Goal: Task Accomplishment & Management: Manage account settings

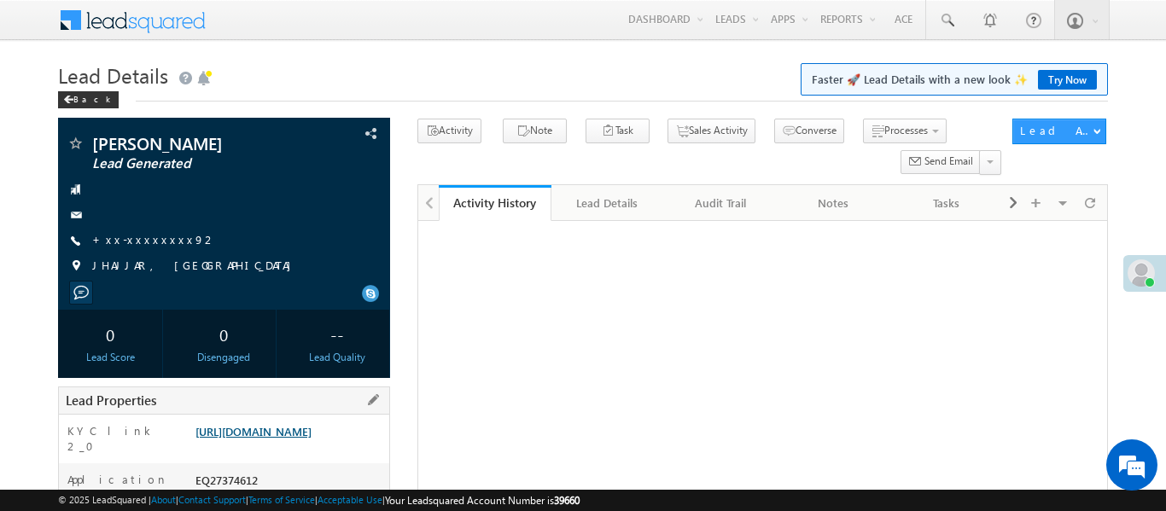
scroll to position [312, 0]
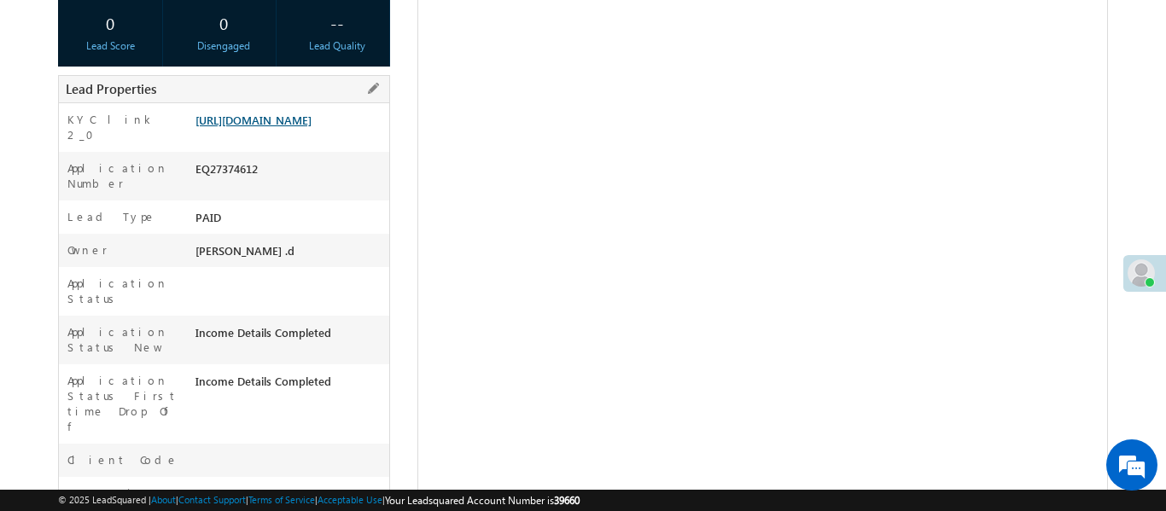
click at [302, 127] on link "[URL][DOMAIN_NAME]" at bounding box center [253, 120] width 116 height 15
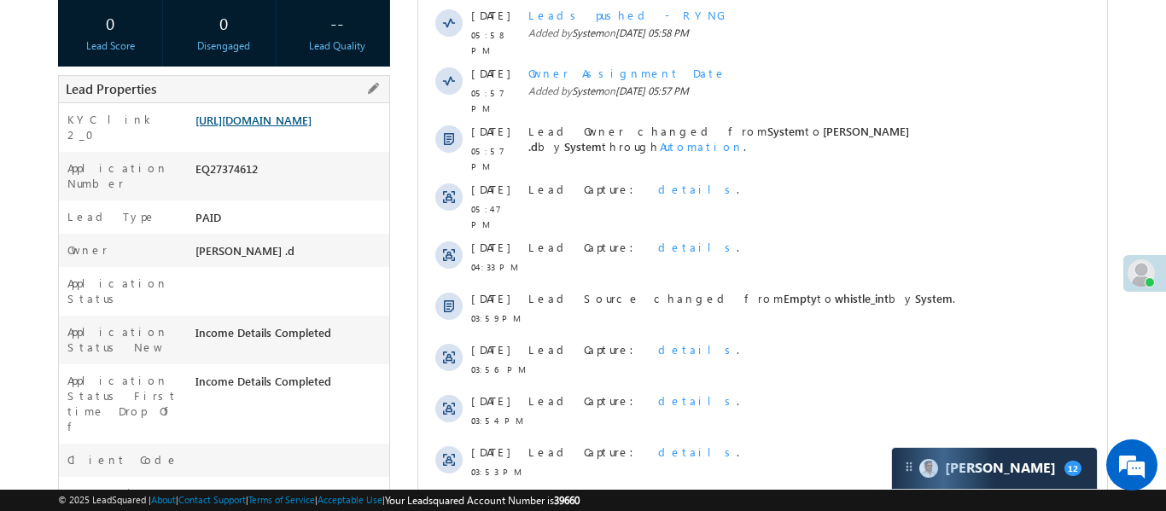
scroll to position [0, 0]
click at [323, 136] on div "https://angelbroking1-pk3em7sa.customui-test.leadsquared.com?leadId=2504bb2a-61…" at bounding box center [290, 124] width 198 height 24
click at [312, 127] on link "https://angelbroking1-pk3em7sa.customui-test.leadsquared.com?leadId=2504bb2a-61…" at bounding box center [253, 120] width 116 height 15
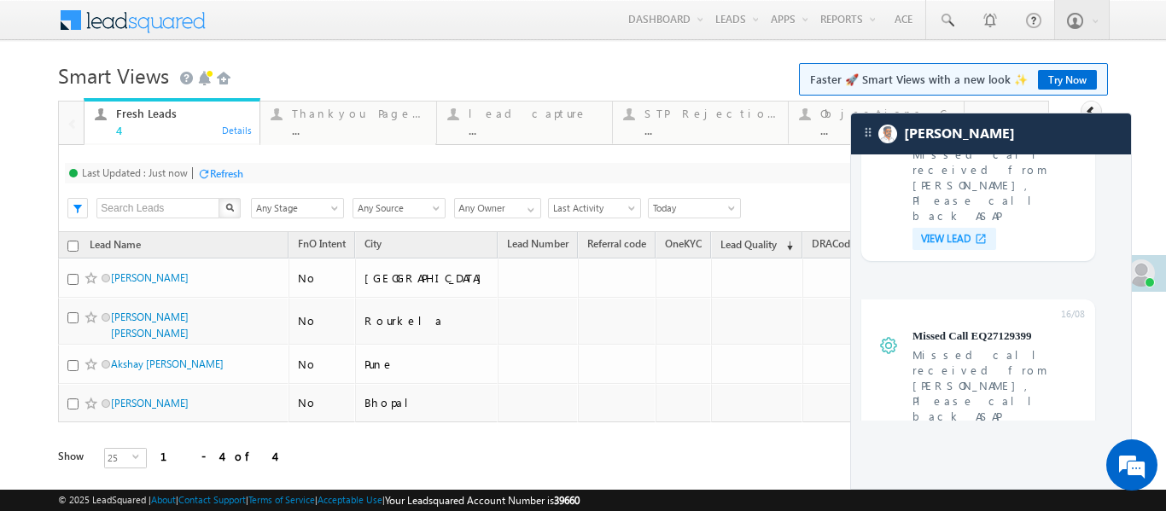
click at [733, 70] on h1 "Smart Views Getting Started Faster 🚀 Smart Views with a new look ✨ Try Now" at bounding box center [582, 73] width 1049 height 33
click at [541, 49] on body "Menu Aakansha .d Aakan sha.D @ange lbrok ing.c om" at bounding box center [583, 258] width 1166 height 517
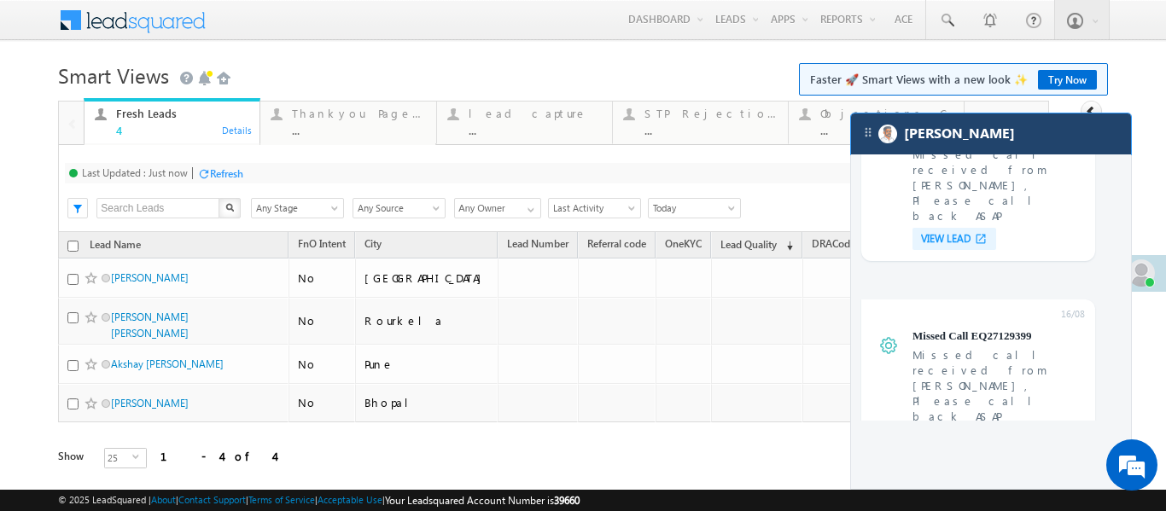
click at [963, 139] on div "[PERSON_NAME]" at bounding box center [991, 134] width 280 height 41
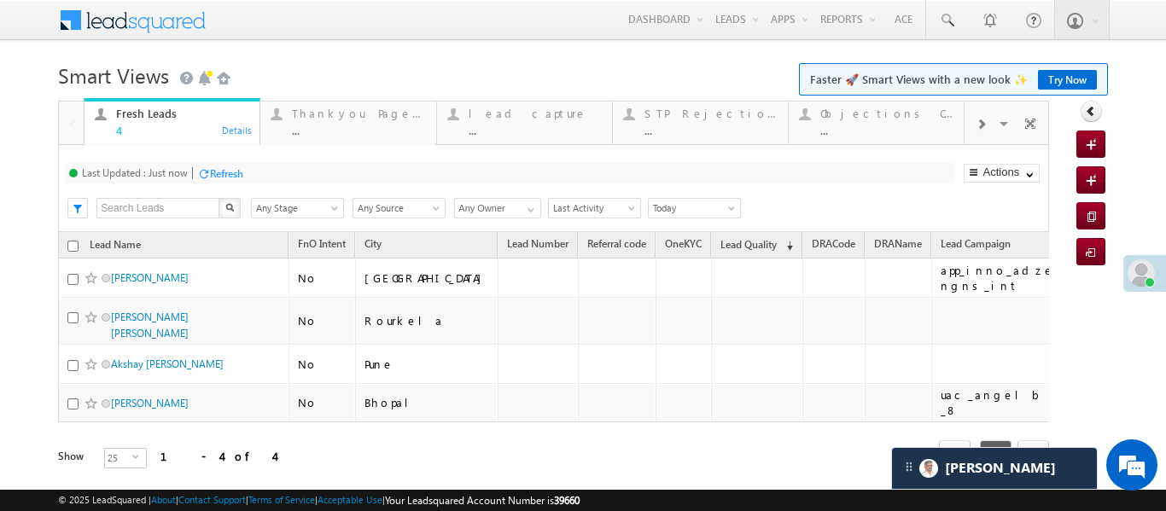
scroll to position [6767, 0]
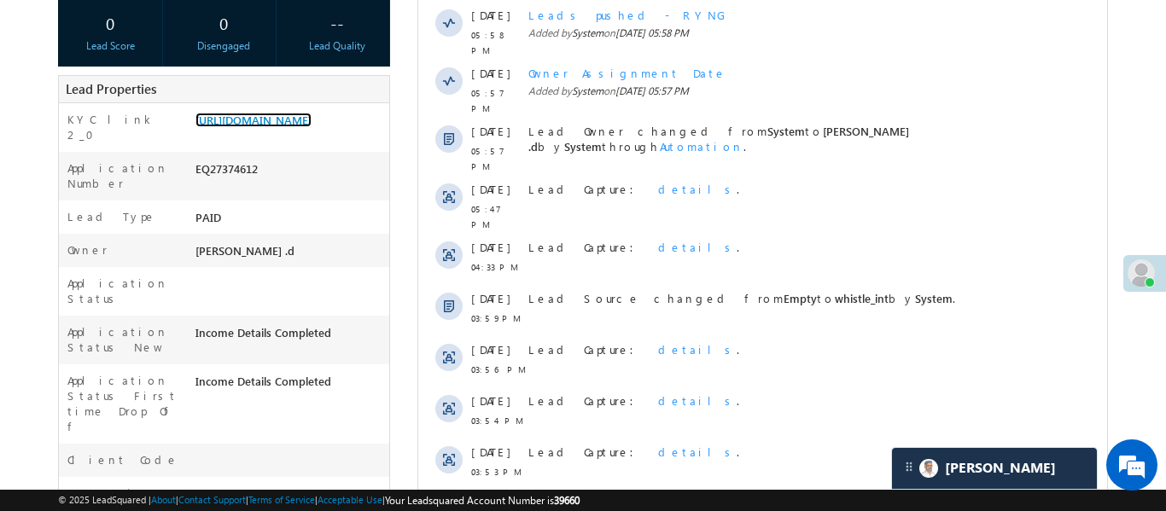
scroll to position [8196, 0]
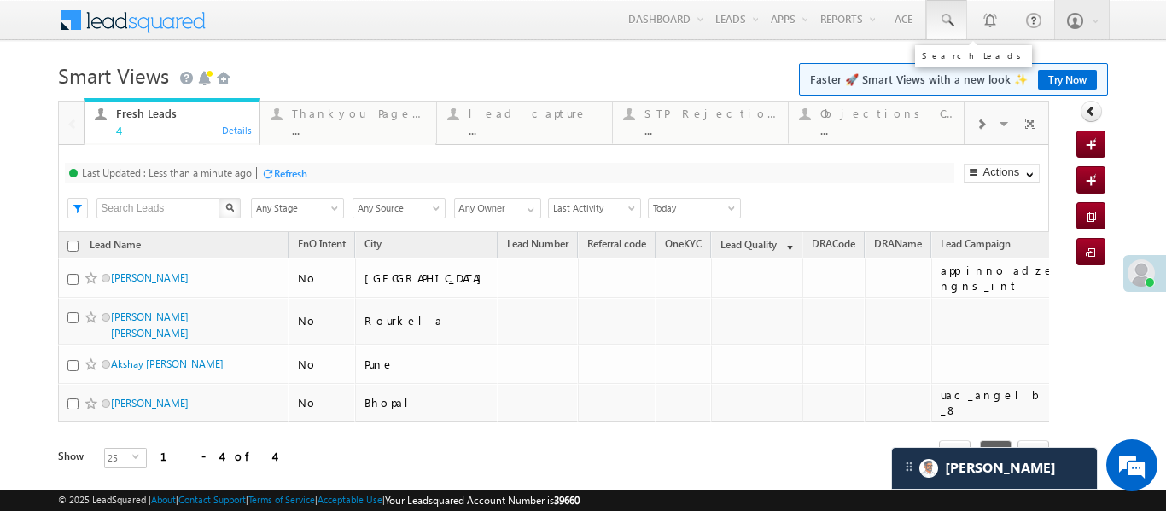
click at [926, 23] on link at bounding box center [946, 19] width 41 height 39
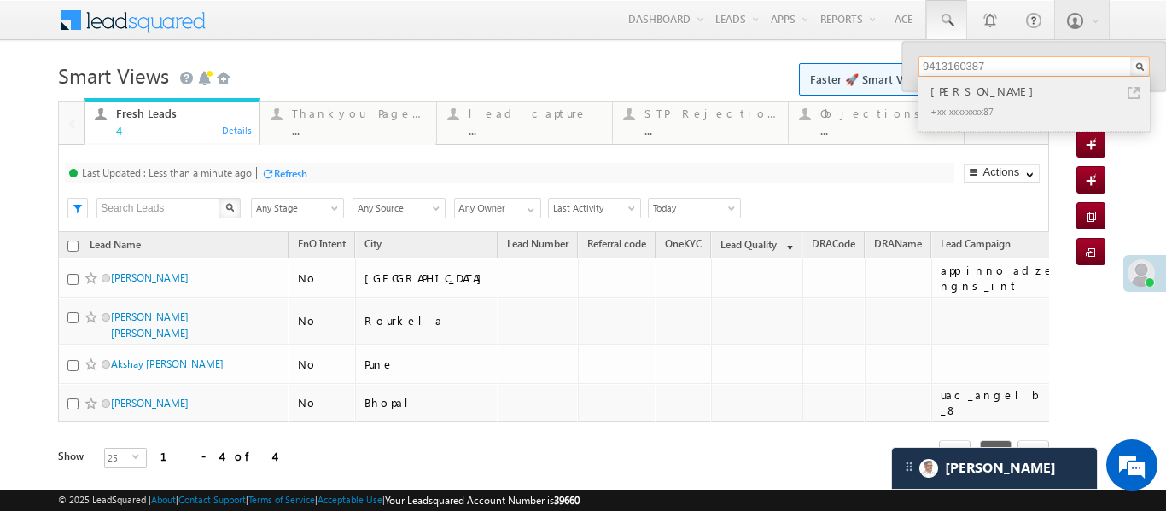
type input "9413160387"
click at [952, 97] on div "Mangilal yadav" at bounding box center [1041, 91] width 229 height 19
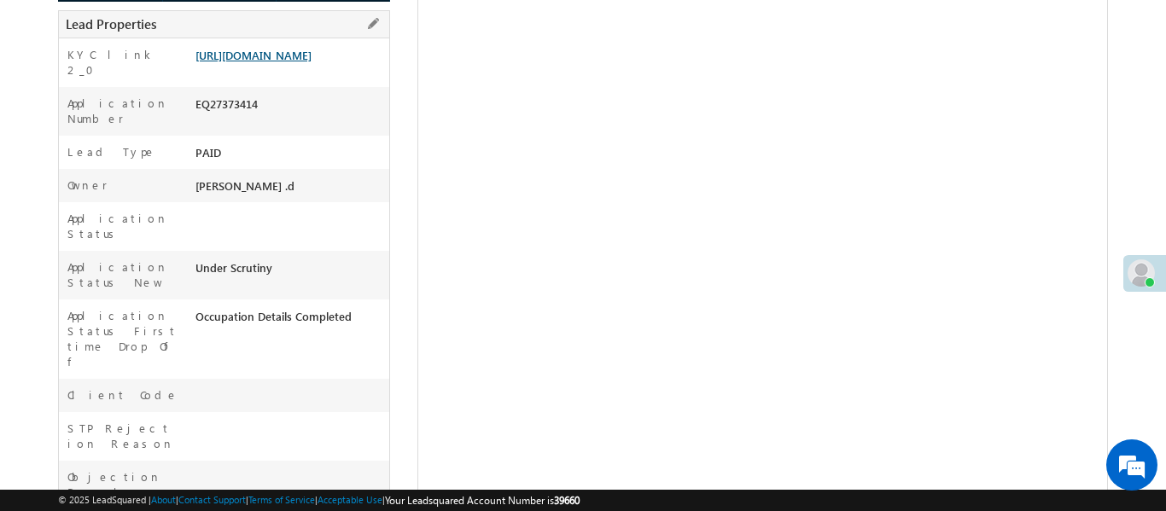
scroll to position [382, 0]
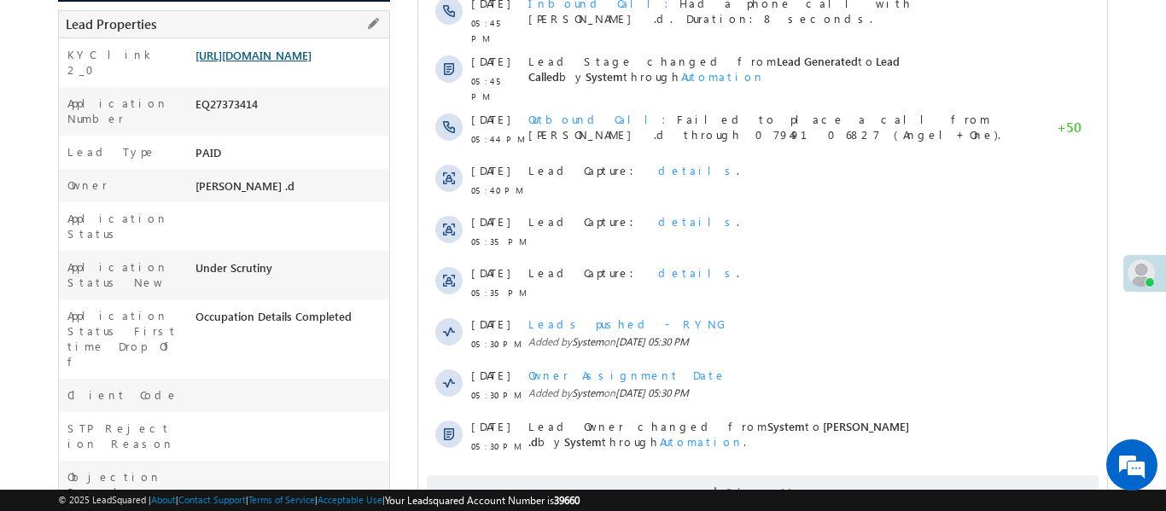
click at [312, 52] on link "[URL][DOMAIN_NAME]" at bounding box center [253, 55] width 116 height 15
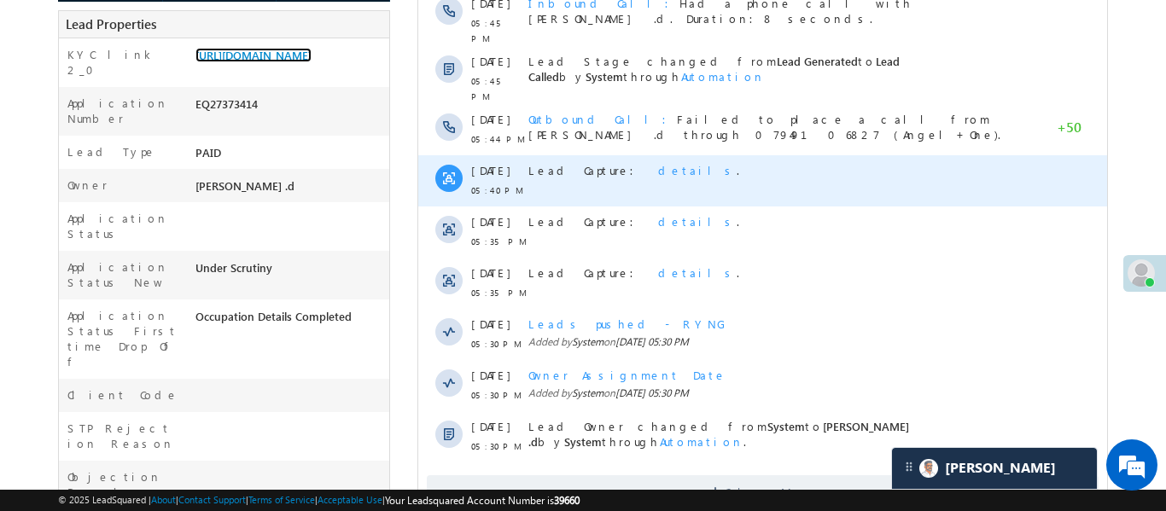
scroll to position [0, 0]
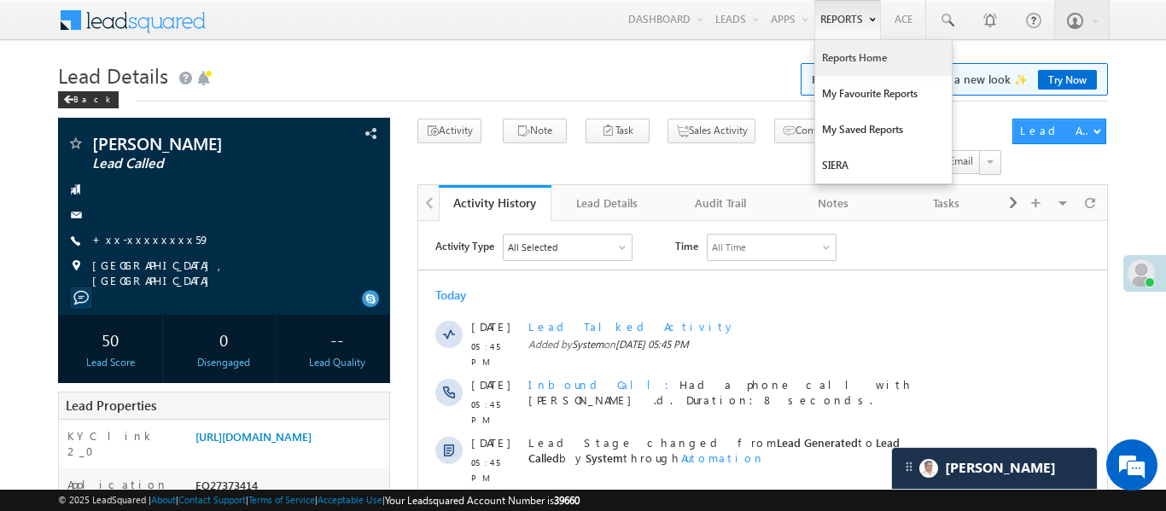
click at [839, 61] on link "Reports Home" at bounding box center [883, 58] width 137 height 36
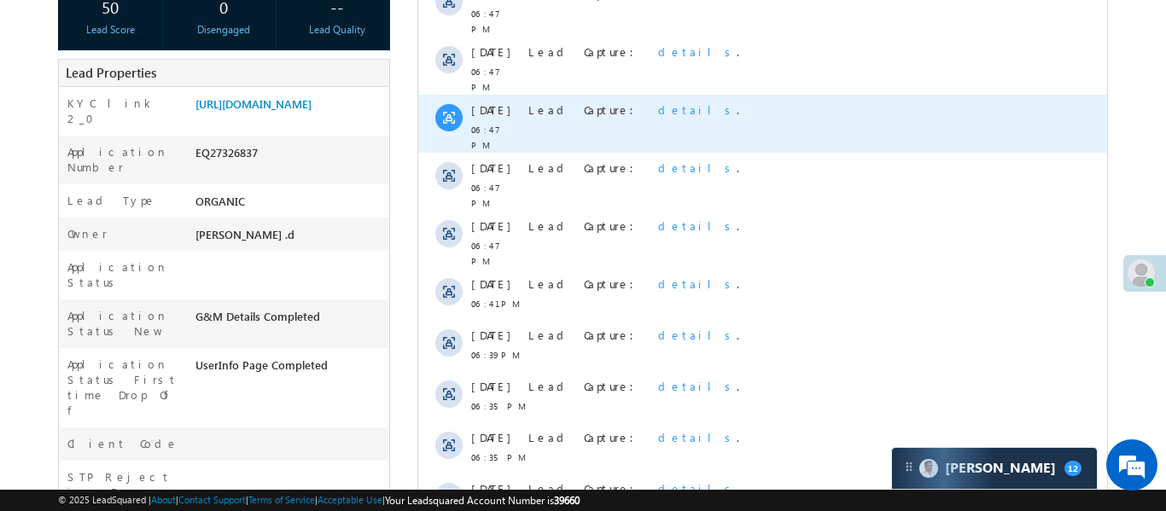
scroll to position [505, 0]
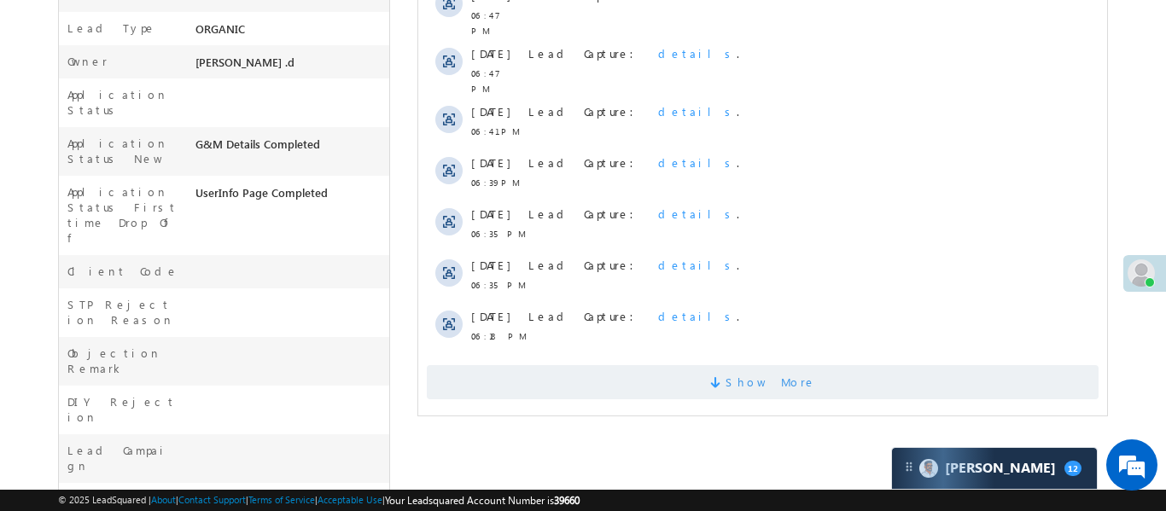
click at [704, 365] on span "Show More" at bounding box center [762, 382] width 672 height 34
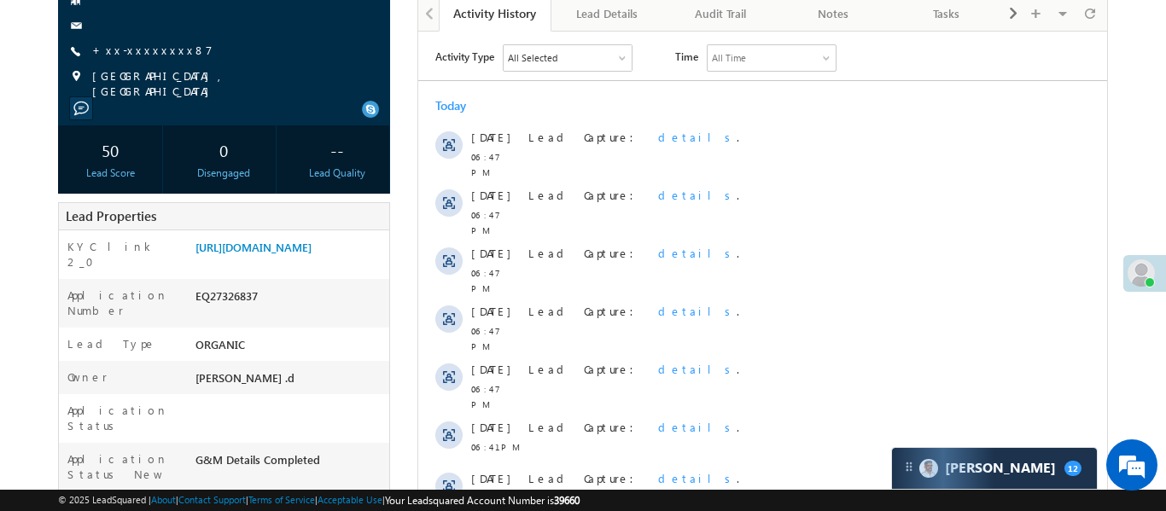
scroll to position [266, 0]
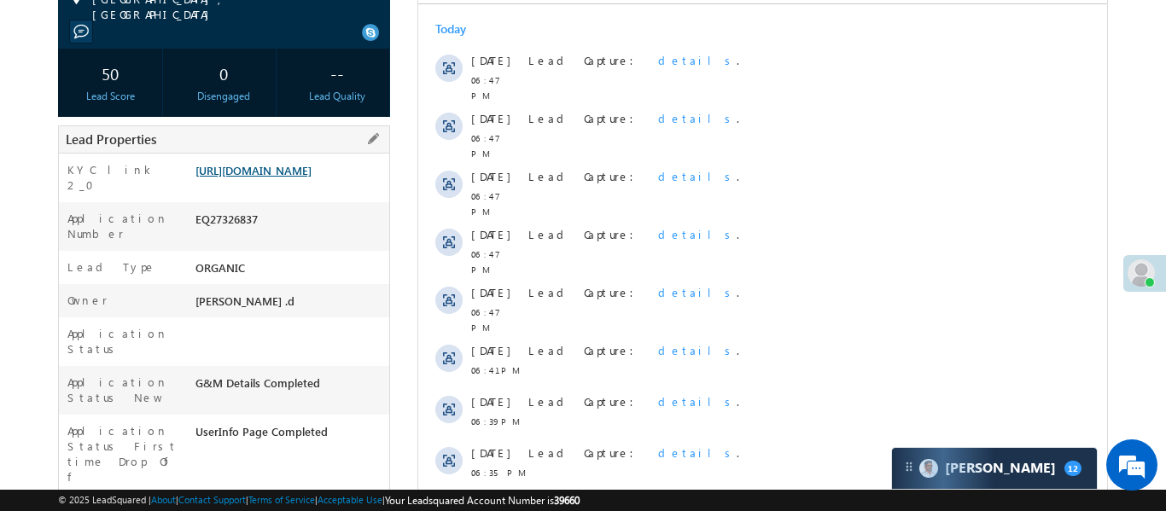
click at [312, 172] on link "https://angelbroking1-pk3em7sa.customui-test.leadsquared.com?leadId=983946dc-64…" at bounding box center [253, 170] width 116 height 15
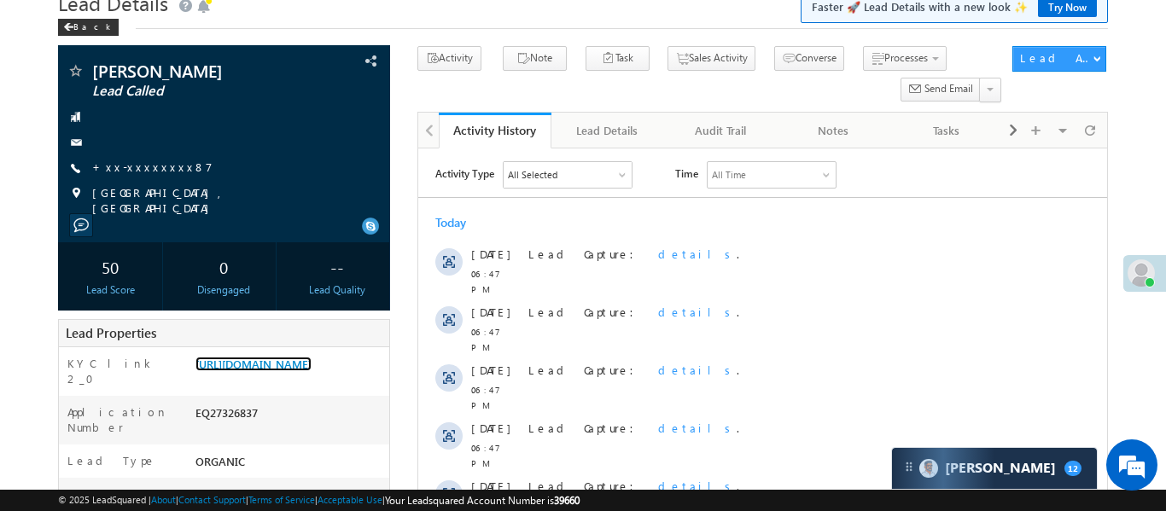
scroll to position [0, 0]
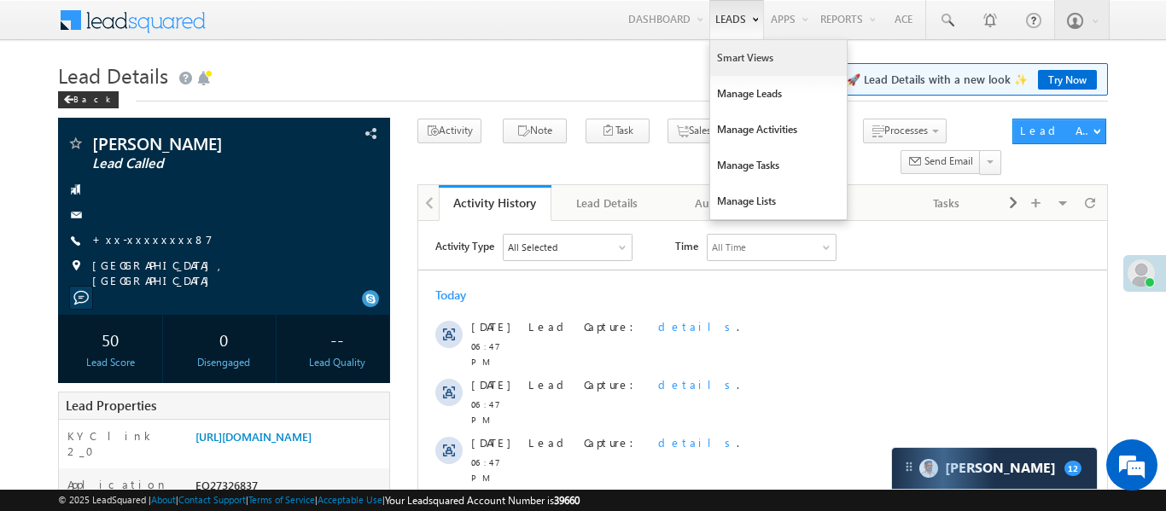
click at [747, 59] on link "Smart Views" at bounding box center [778, 58] width 137 height 36
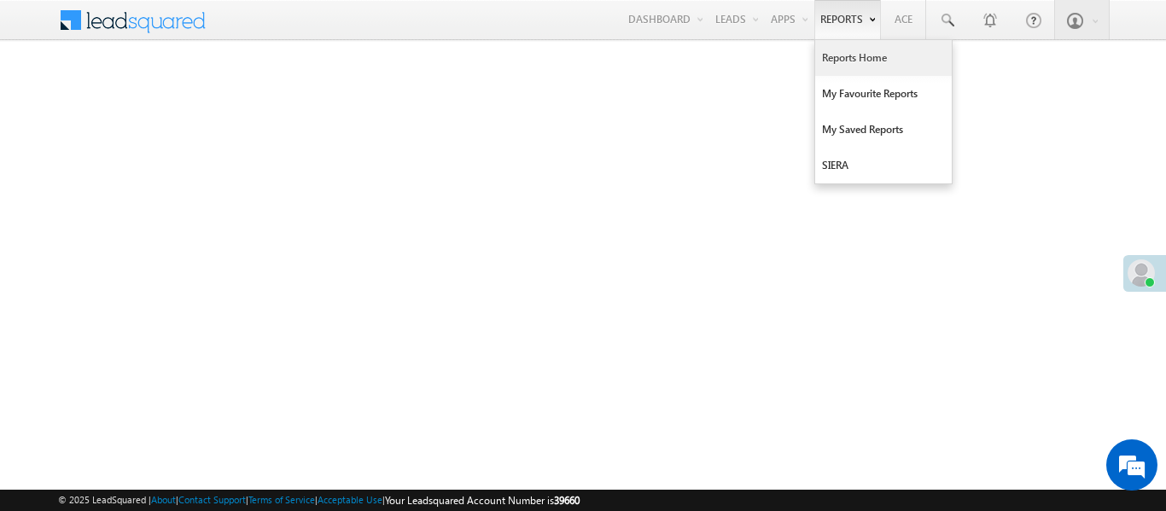
click at [854, 61] on link "Reports Home" at bounding box center [883, 58] width 137 height 36
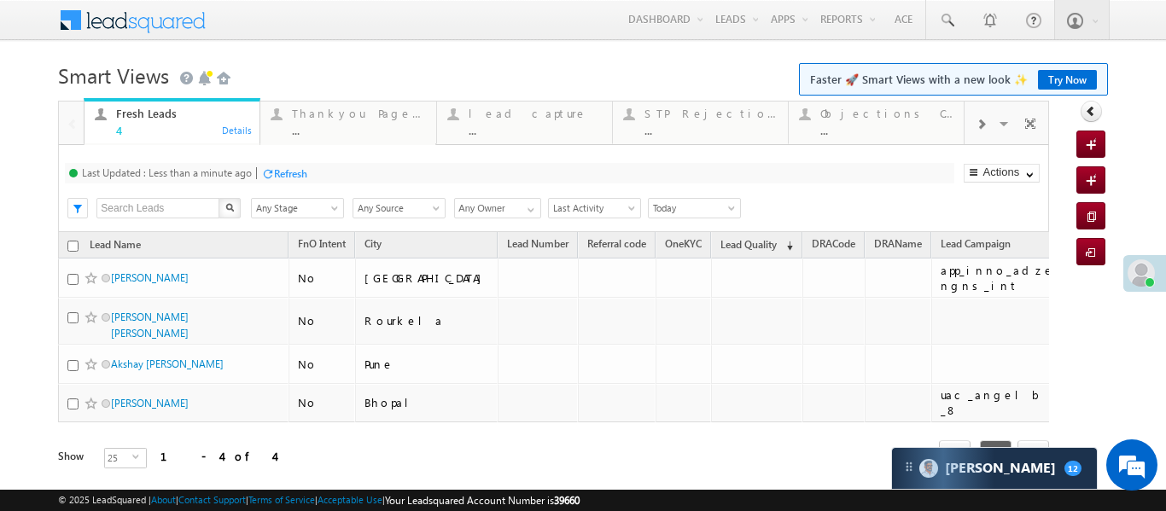
click at [973, 127] on div at bounding box center [981, 123] width 32 height 38
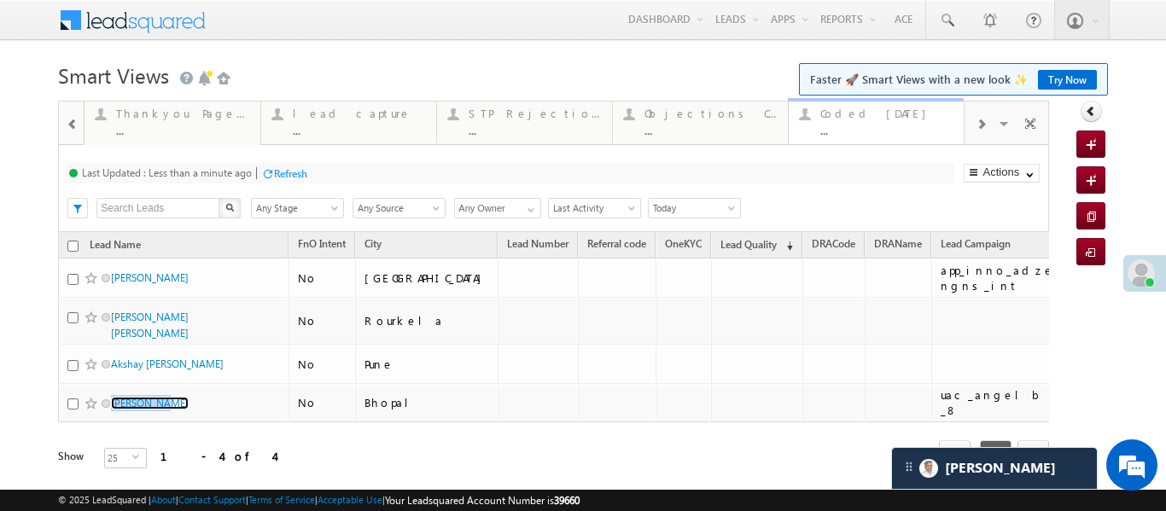
click at [900, 127] on div "..." at bounding box center [886, 130] width 133 height 13
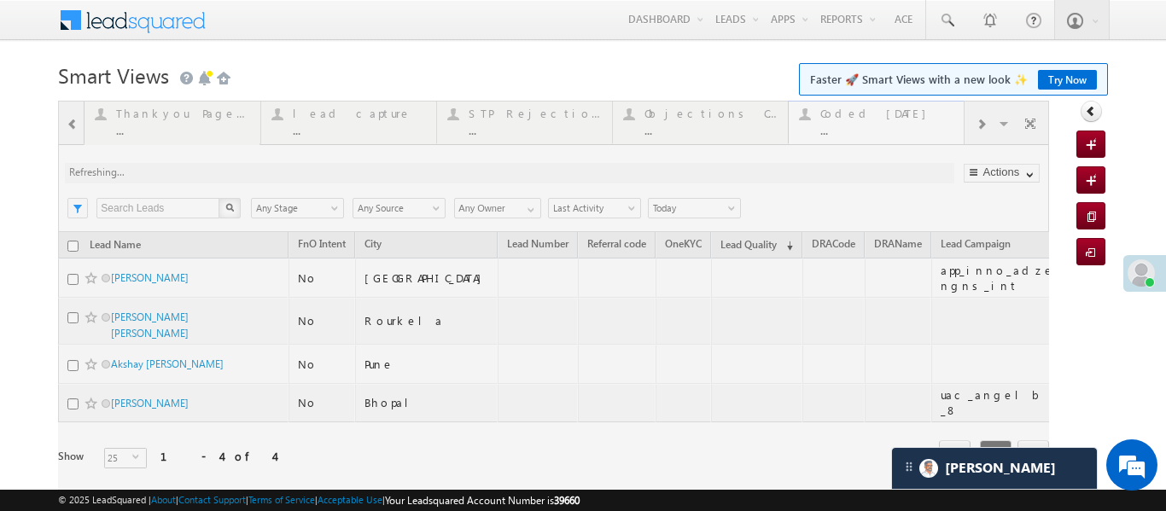
click at [900, 126] on div at bounding box center [553, 309] width 991 height 417
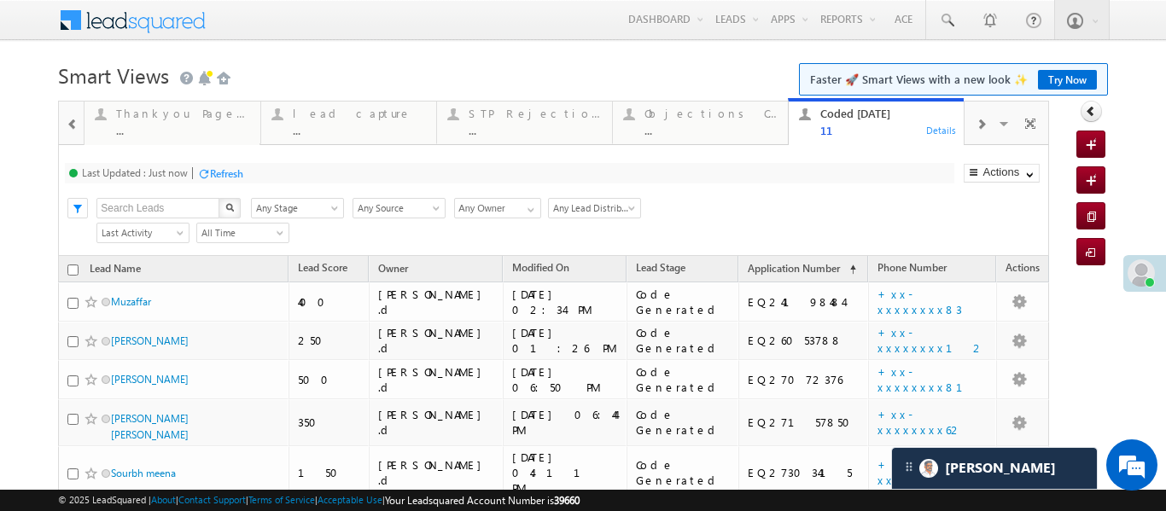
click at [71, 131] on div at bounding box center [72, 123] width 22 height 38
click at [71, 131] on div at bounding box center [71, 122] width 25 height 41
click at [219, 109] on div "Fresh Leads" at bounding box center [182, 114] width 133 height 14
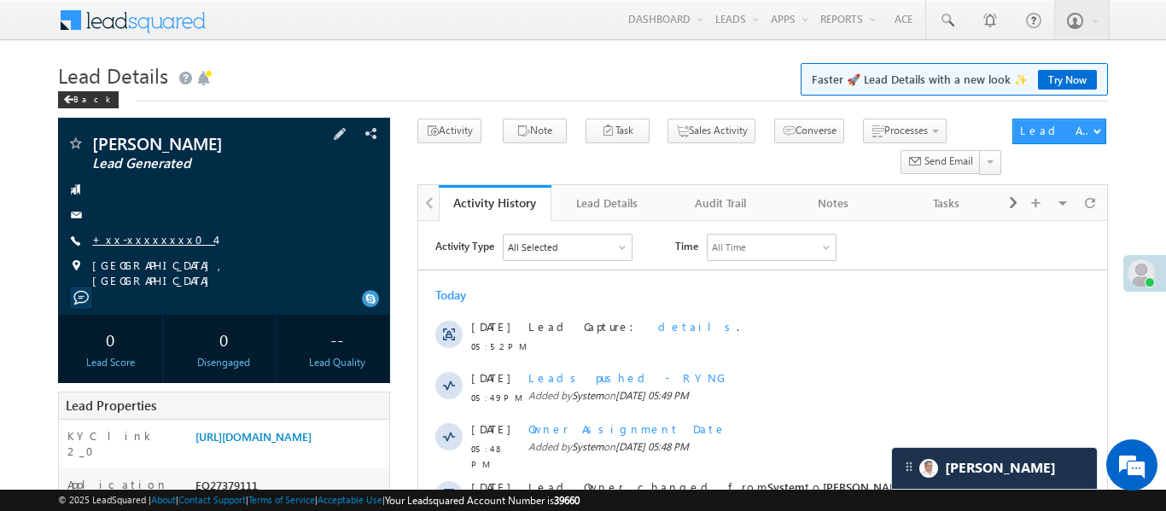
click at [146, 246] on link "+xx-xxxxxxxx04" at bounding box center [153, 239] width 123 height 15
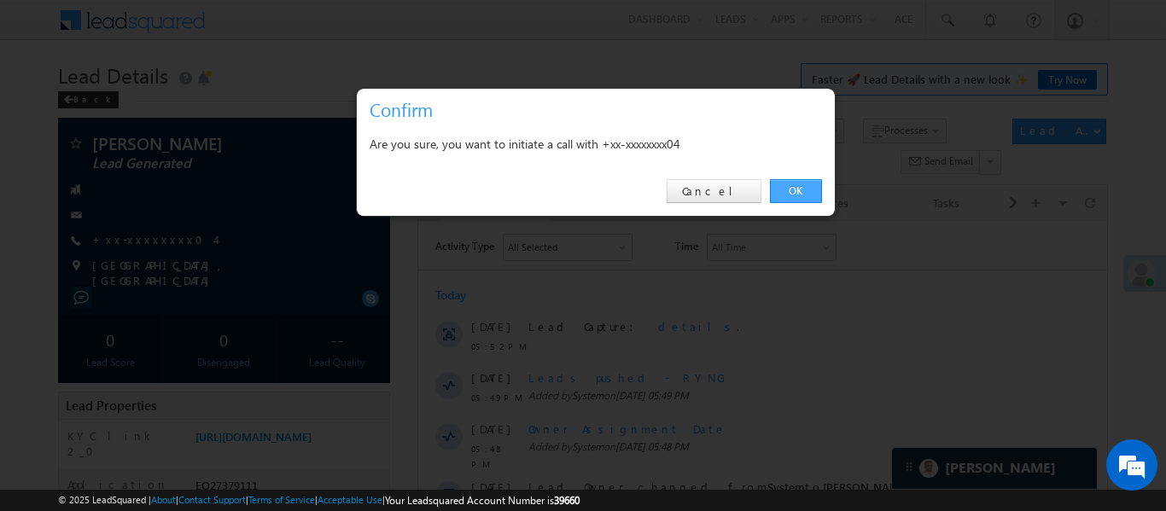
click at [794, 196] on link "OK" at bounding box center [796, 191] width 52 height 24
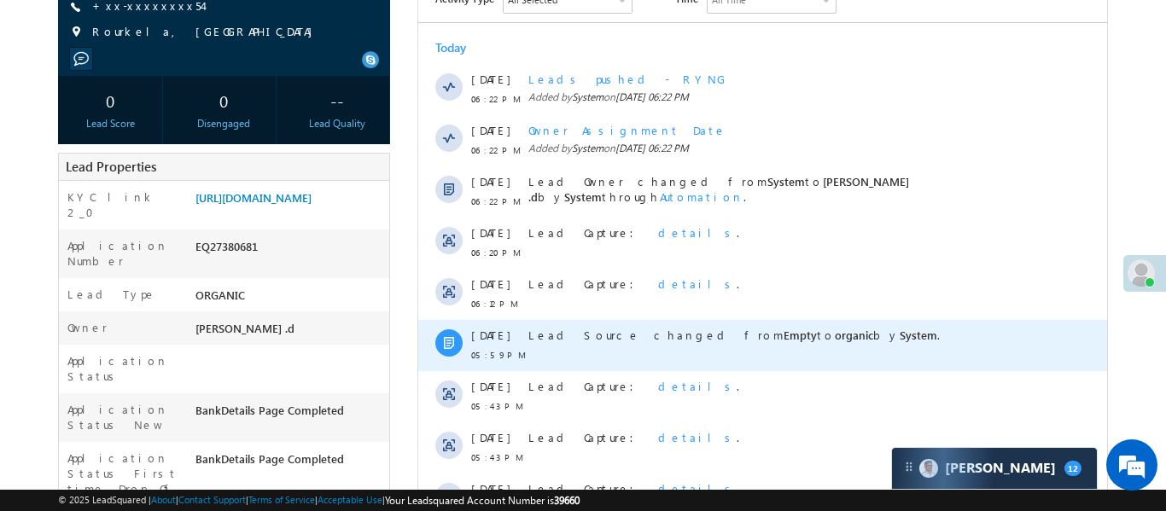
scroll to position [208, 0]
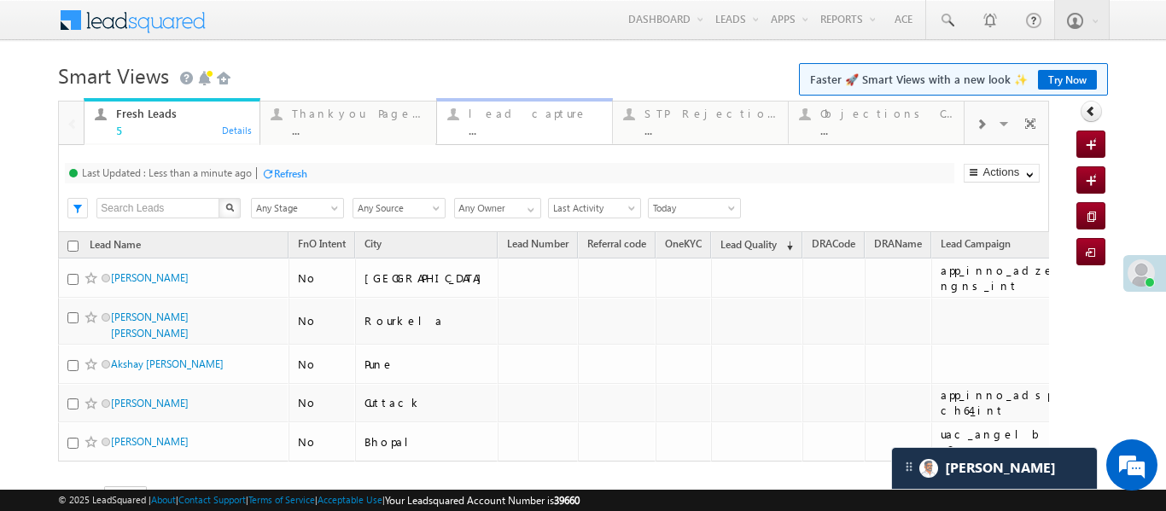
click at [474, 112] on div "lead capture" at bounding box center [535, 114] width 133 height 14
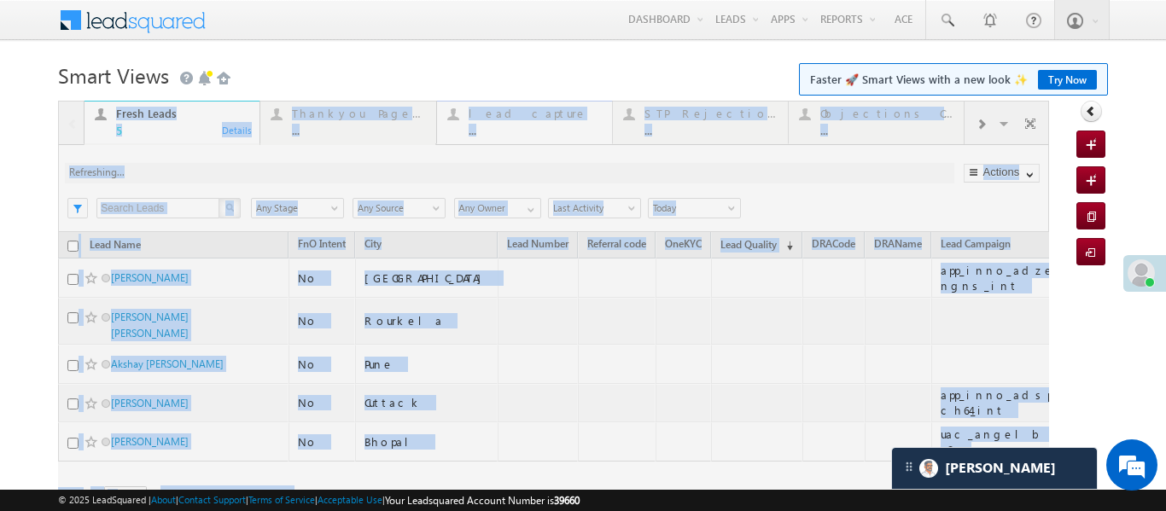
click at [474, 112] on div at bounding box center [553, 328] width 991 height 455
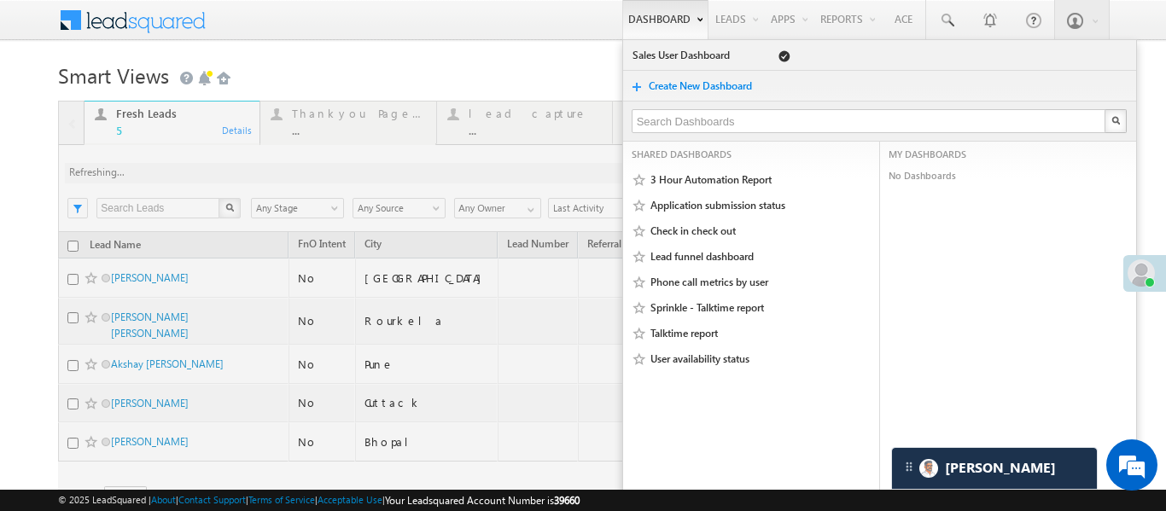
drag, startPoint x: 474, startPoint y: 112, endPoint x: 615, endPoint y: 29, distance: 164.1
click at [503, 95] on form "Smart Views Getting Started Faster 🚀 Smart Views with a new look ✨ Try Now Quic…" at bounding box center [582, 306] width 1049 height 499
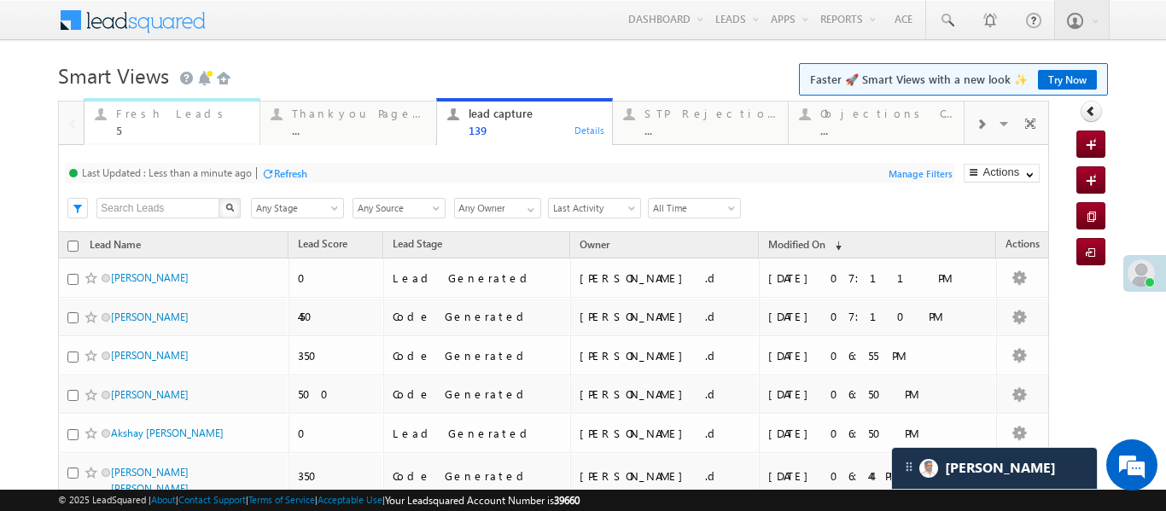
click at [175, 126] on div "5" at bounding box center [182, 130] width 133 height 13
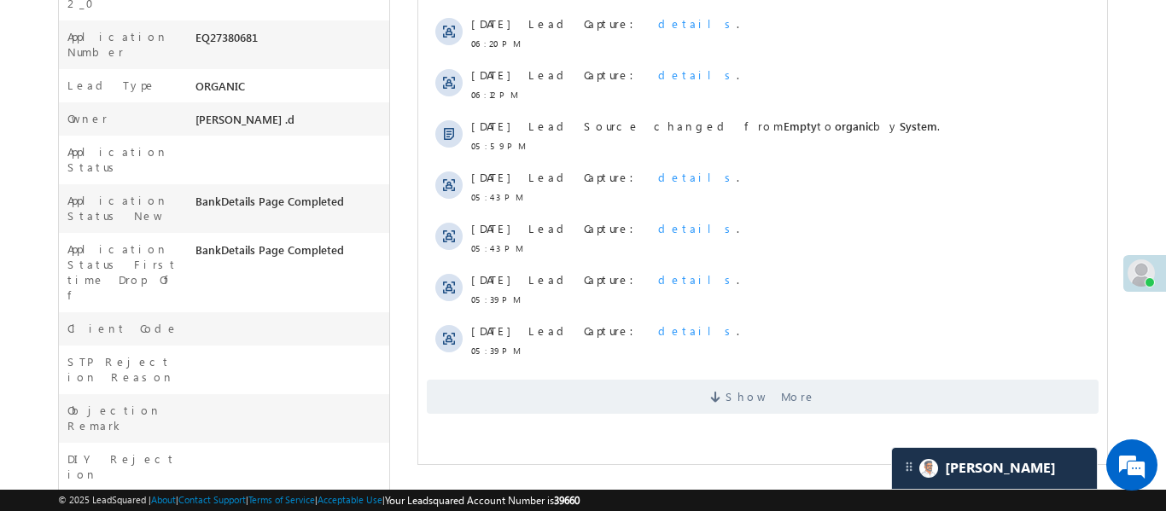
scroll to position [321, 0]
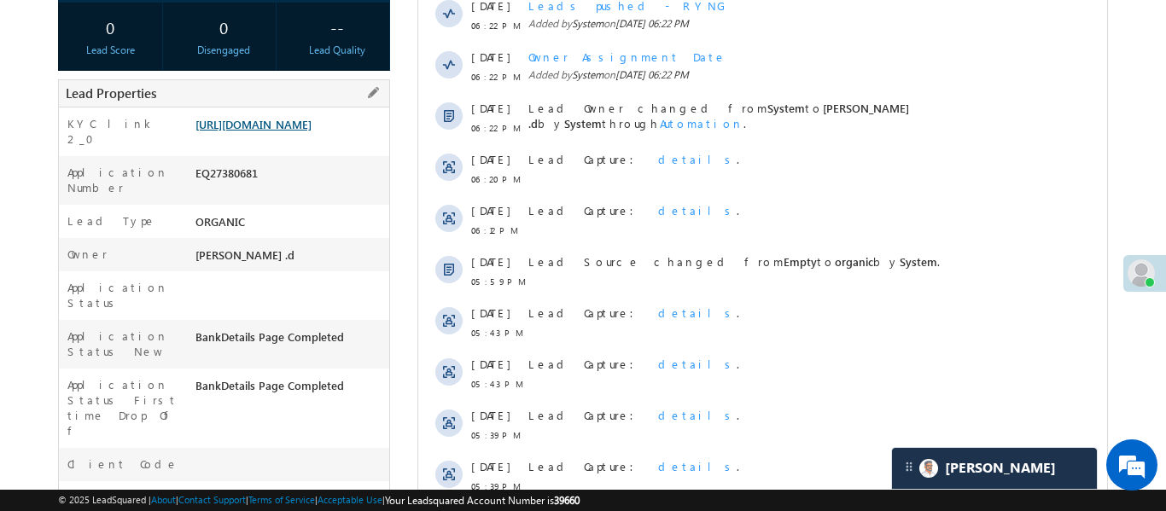
click at [277, 125] on link "[URL][DOMAIN_NAME]" at bounding box center [253, 124] width 116 height 15
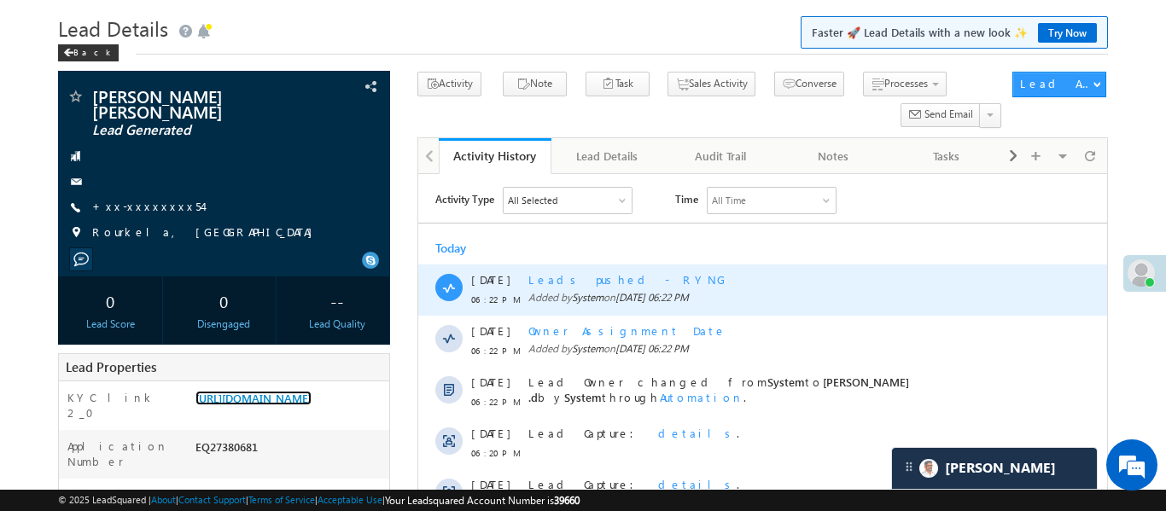
scroll to position [149, 0]
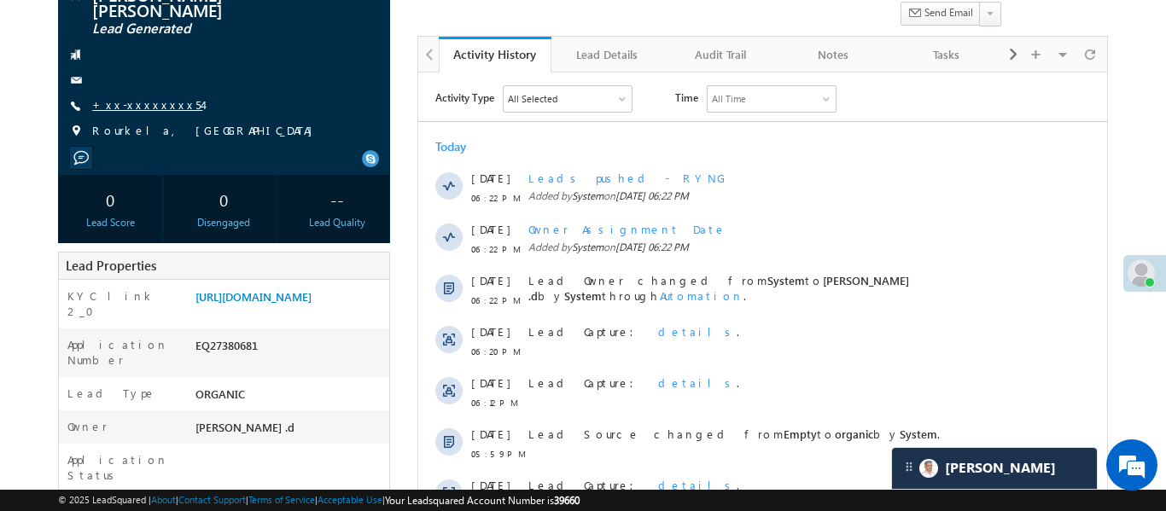
click at [141, 97] on link "+xx-xxxxxxxx54" at bounding box center [147, 104] width 110 height 15
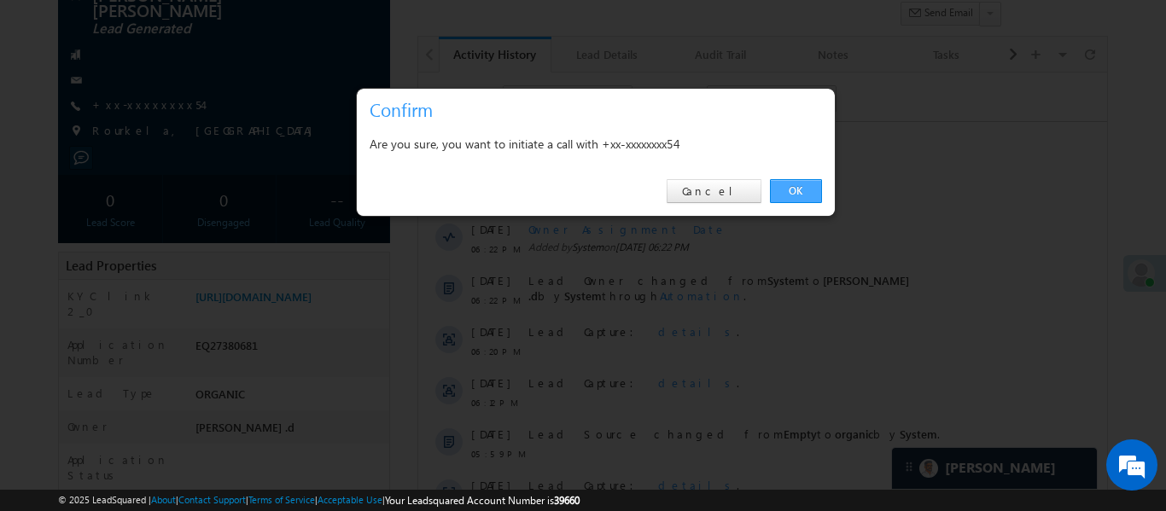
click at [787, 191] on link "OK" at bounding box center [796, 191] width 52 height 24
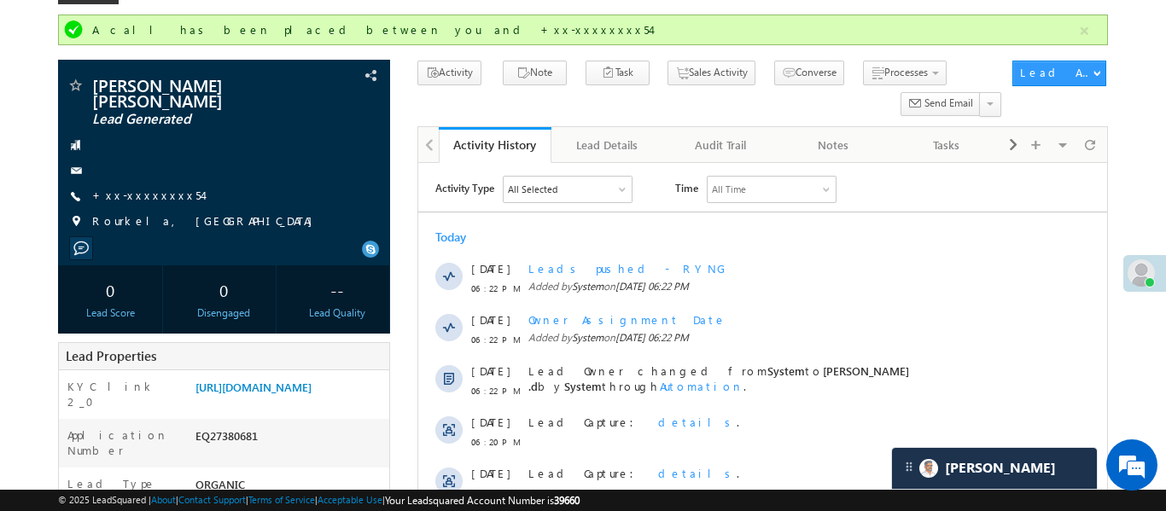
scroll to position [0, 0]
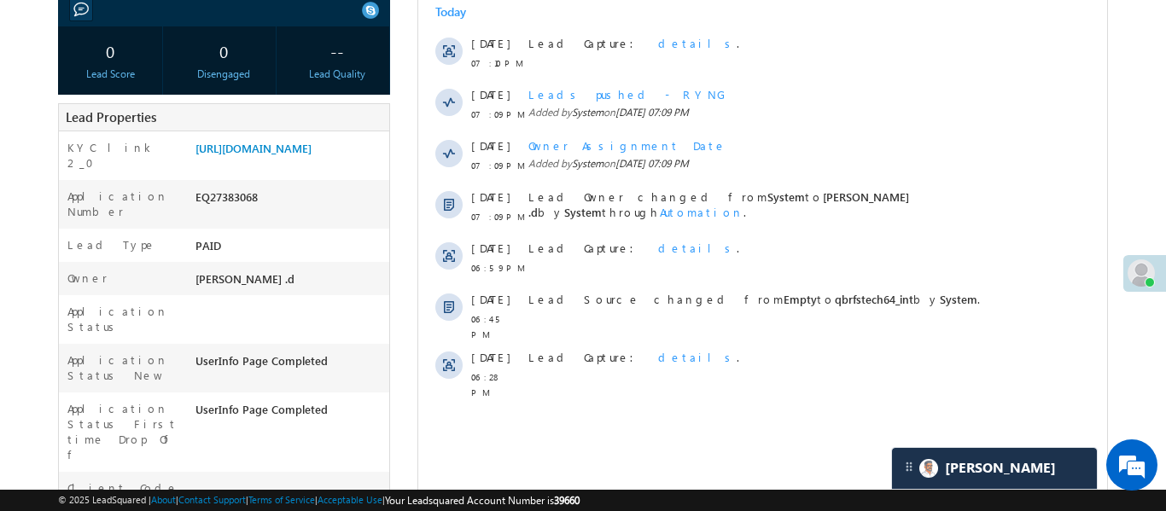
scroll to position [295, 0]
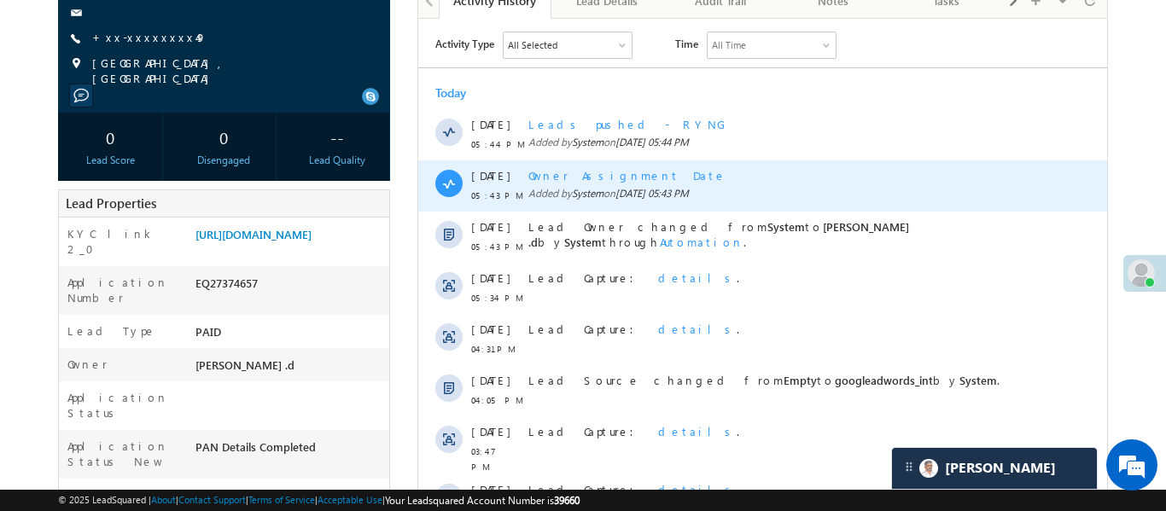
scroll to position [239, 0]
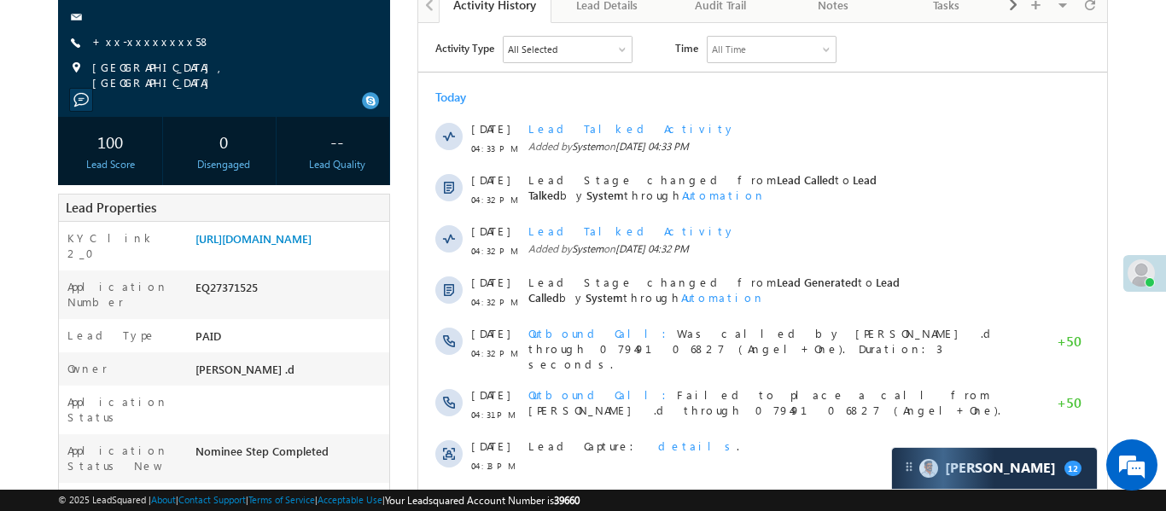
scroll to position [84, 0]
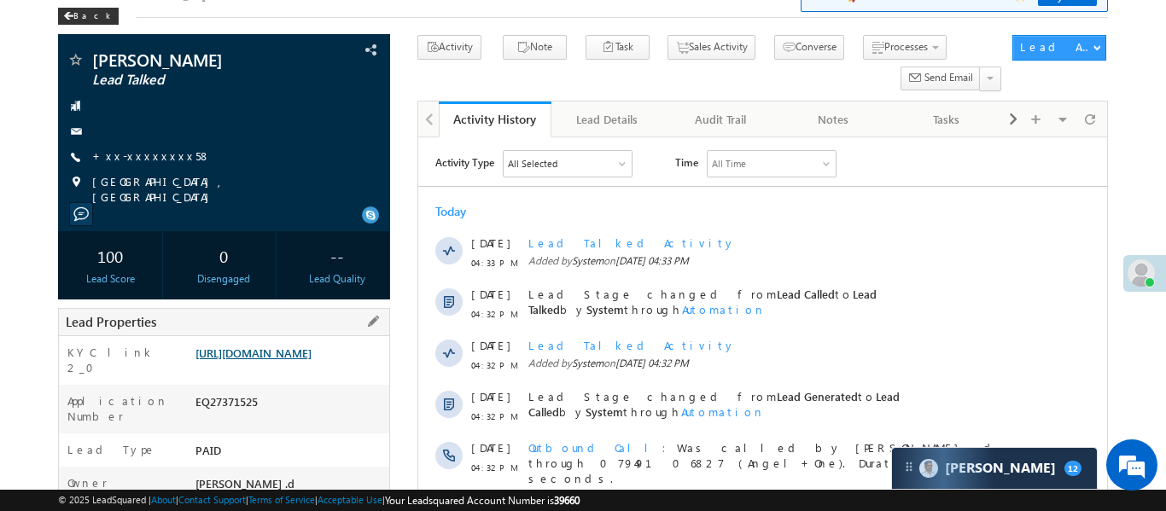
click at [312, 360] on link "https://angelbroking1-pk3em7sa.customui-test.leadsquared.com?leadId=1c79d0ff-74…" at bounding box center [253, 353] width 116 height 15
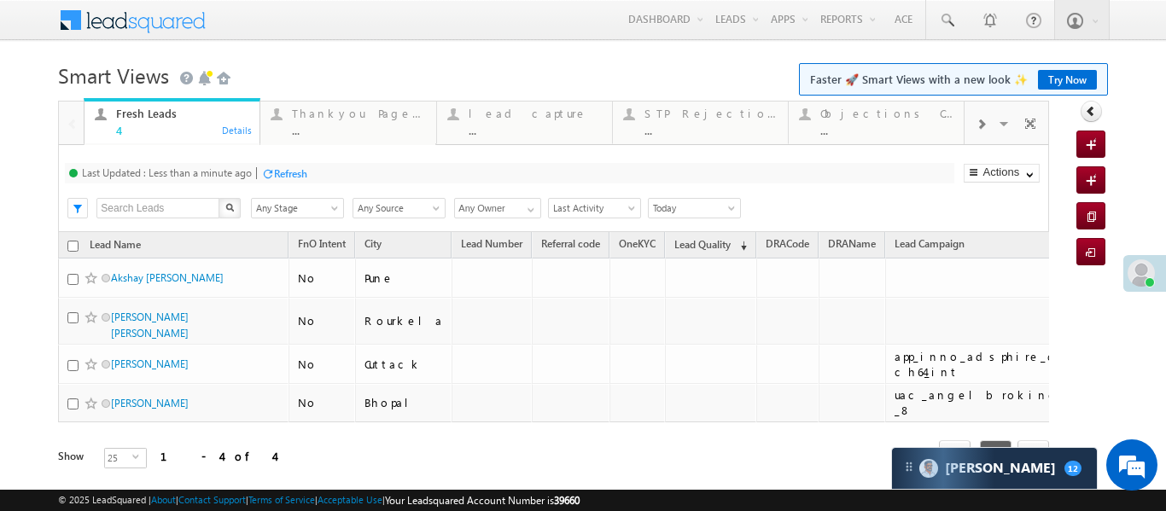
click at [982, 130] on span at bounding box center [981, 125] width 10 height 14
click at [877, 115] on div "Coded [DATE]" at bounding box center [886, 114] width 133 height 14
